Goal: Complete application form

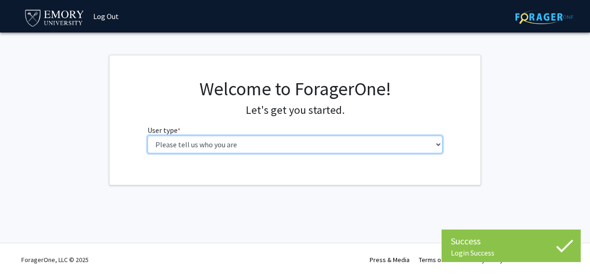
click at [222, 144] on select "Please tell us who you are Undergraduate Student Master's Student Doctoral Cand…" at bounding box center [294, 144] width 295 height 18
select select "1: undergrad"
click at [147, 135] on select "Please tell us who you are Undergraduate Student Master's Student Doctoral Cand…" at bounding box center [294, 144] width 295 height 18
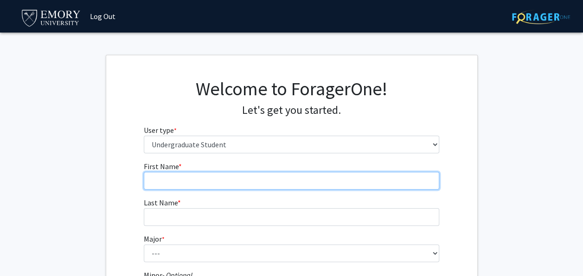
click at [231, 184] on input "First Name * required" at bounding box center [291, 181] width 295 height 18
type input "Serene"
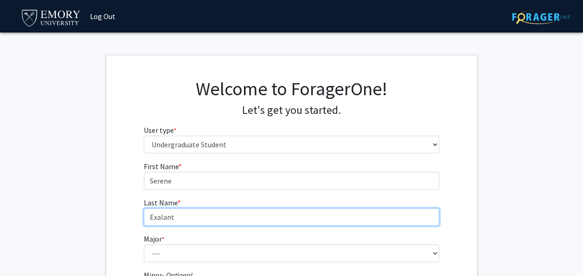
type input "Exalant"
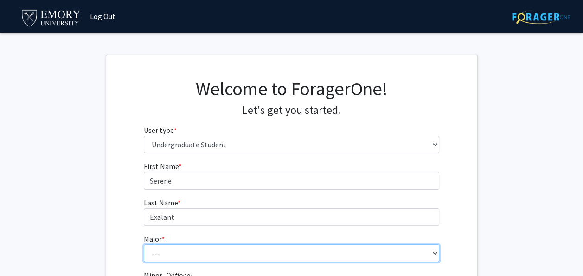
click at [438, 252] on select "--- Accounting African American Studies African Studies American Studies Analyt…" at bounding box center [291, 253] width 295 height 18
select select "56: 1016"
click at [144, 244] on select "--- Accounting African American Studies African Studies American Studies Analyt…" at bounding box center [291, 253] width 295 height 18
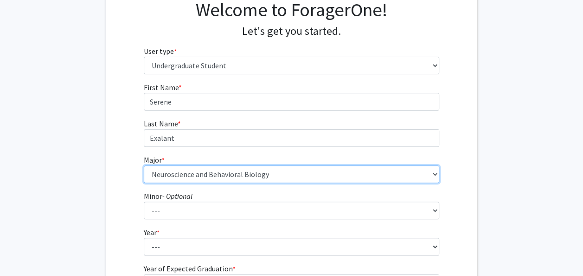
scroll to position [92, 0]
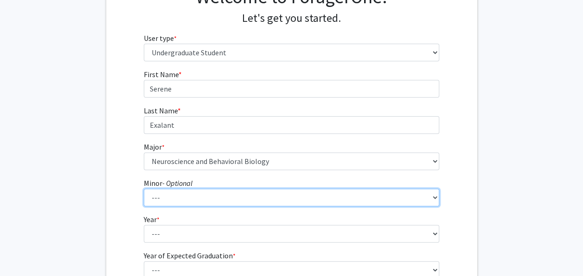
click at [201, 198] on select "--- African American Studies African Studies American Studies Ancient Mediterra…" at bounding box center [291, 197] width 295 height 18
select select "55: 782"
click at [144, 188] on select "--- African American Studies African Studies American Studies Ancient Mediterra…" at bounding box center [291, 197] width 295 height 18
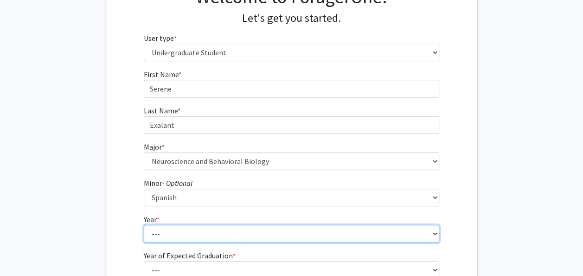
click at [174, 230] on select "--- First-year Sophomore Junior Senior Postbaccalaureate Certificate" at bounding box center [291, 233] width 295 height 18
select select "1: first-year"
click at [144, 224] on select "--- First-year Sophomore Junior Senior Postbaccalaureate Certificate" at bounding box center [291, 233] width 295 height 18
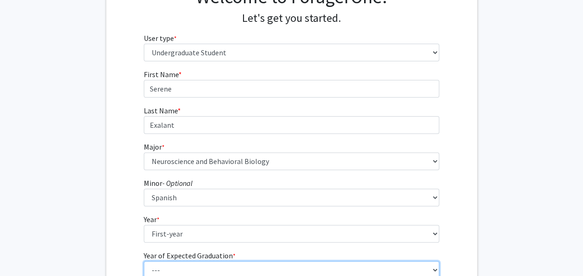
scroll to position [94, 0]
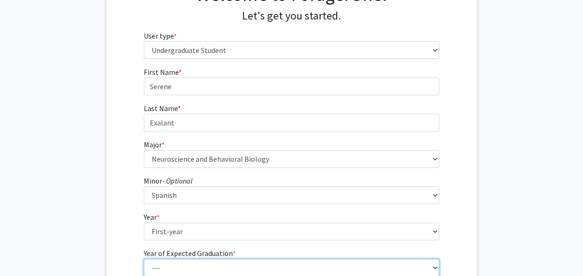
click at [160, 272] on select "--- 2025 2026 2027 2028 2029 2030 2031 2032 2033 2034" at bounding box center [291, 267] width 295 height 18
select select "5: 2029"
click at [144, 258] on select "--- 2025 2026 2027 2028 2029 2030 2031 2032 2033 2034" at bounding box center [291, 267] width 295 height 18
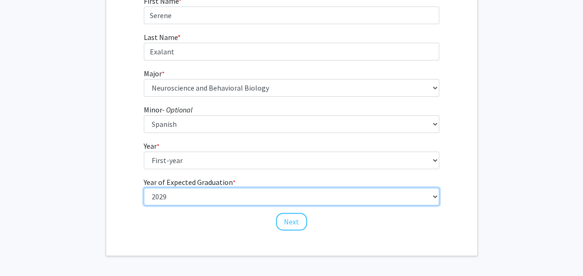
scroll to position [185, 0]
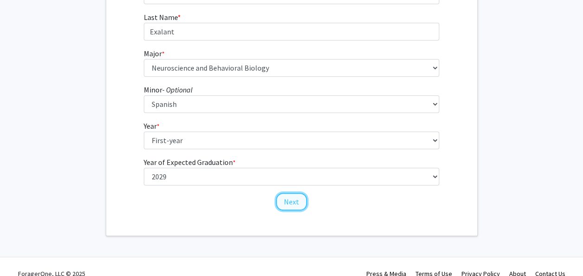
click at [286, 202] on button "Next" at bounding box center [291, 201] width 31 height 18
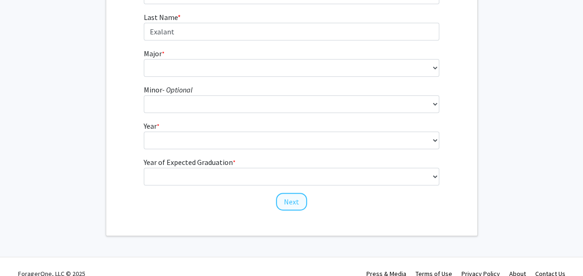
scroll to position [0, 0]
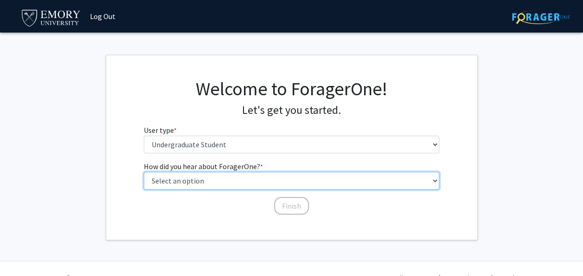
click at [218, 185] on select "Select an option Peer/student recommendation Faculty/staff recommendation Unive…" at bounding box center [291, 181] width 295 height 18
select select "5: other"
click at [144, 172] on select "Select an option Peer/student recommendation Faculty/staff recommendation Unive…" at bounding box center [291, 181] width 295 height 18
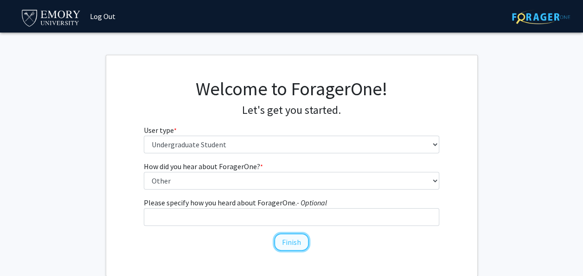
click at [291, 244] on button "Finish" at bounding box center [291, 242] width 35 height 18
